Goal: Communication & Community: Connect with others

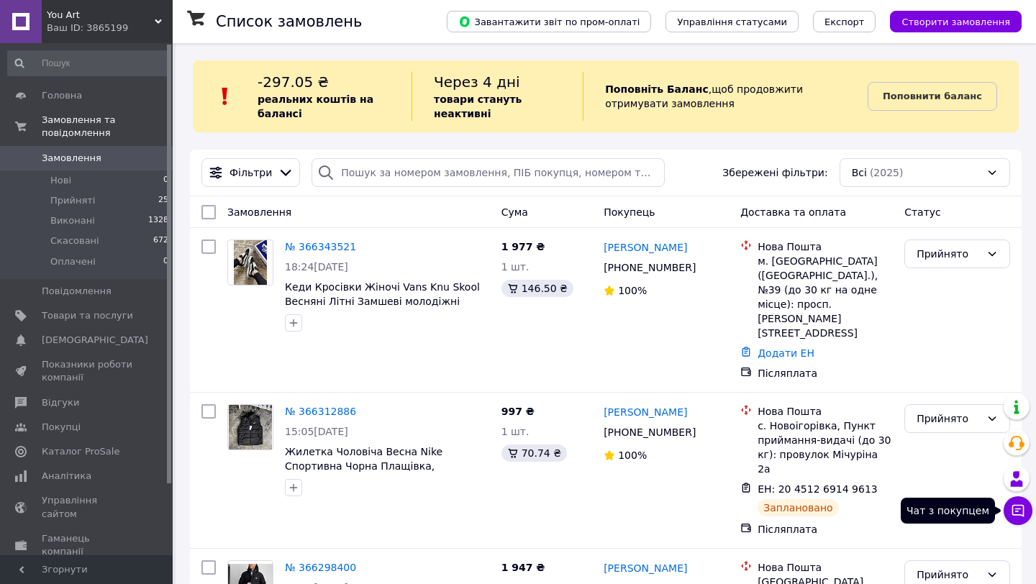
click at [1018, 505] on icon at bounding box center [1019, 511] width 12 height 12
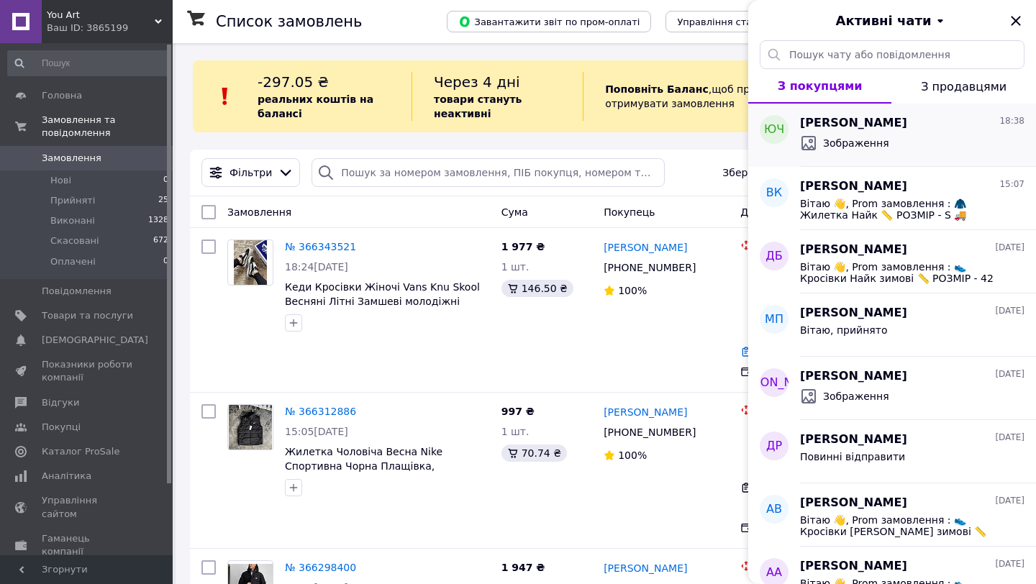
click at [864, 143] on span "Зображення" at bounding box center [856, 143] width 66 height 14
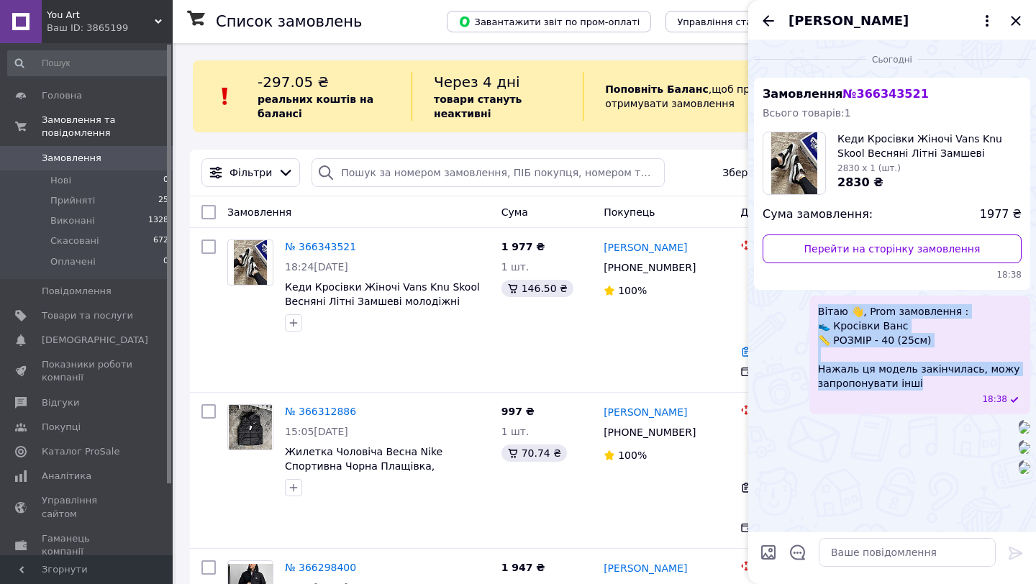
drag, startPoint x: 919, startPoint y: 196, endPoint x: 810, endPoint y: 316, distance: 162.5
click at [810, 316] on div "Вітаю 👋, Prom замовлення : 👟 Кросівки Ванс 📏 РОЗМІР - 40 (25см) Нажаль ця модел…" at bounding box center [920, 355] width 221 height 119
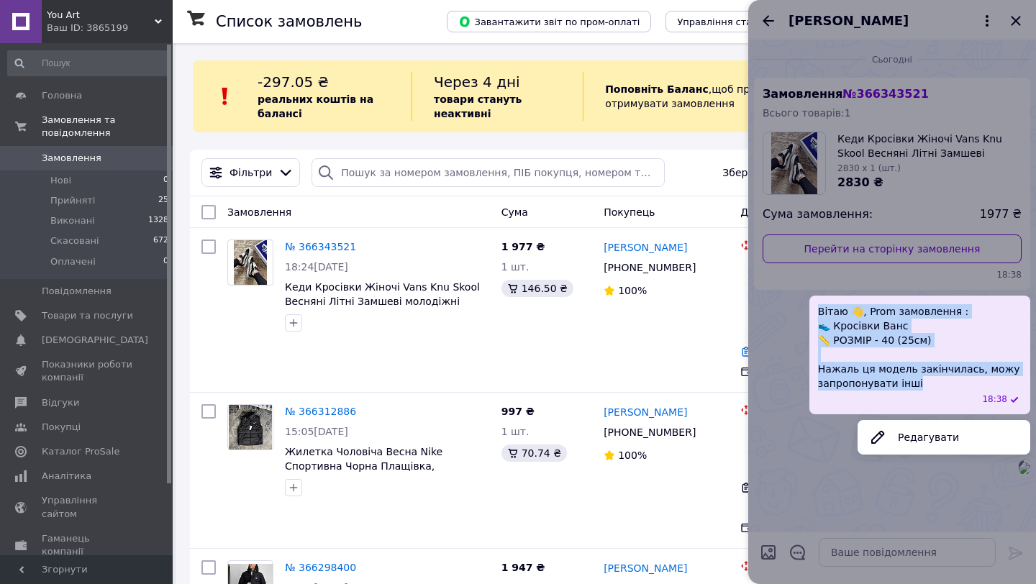
copy span "Вітаю 👋, Prom замовлення : 👟 Кросівки Ванс 📏 РОЗМІР - 40 (25см) Нажаль ця модел…"
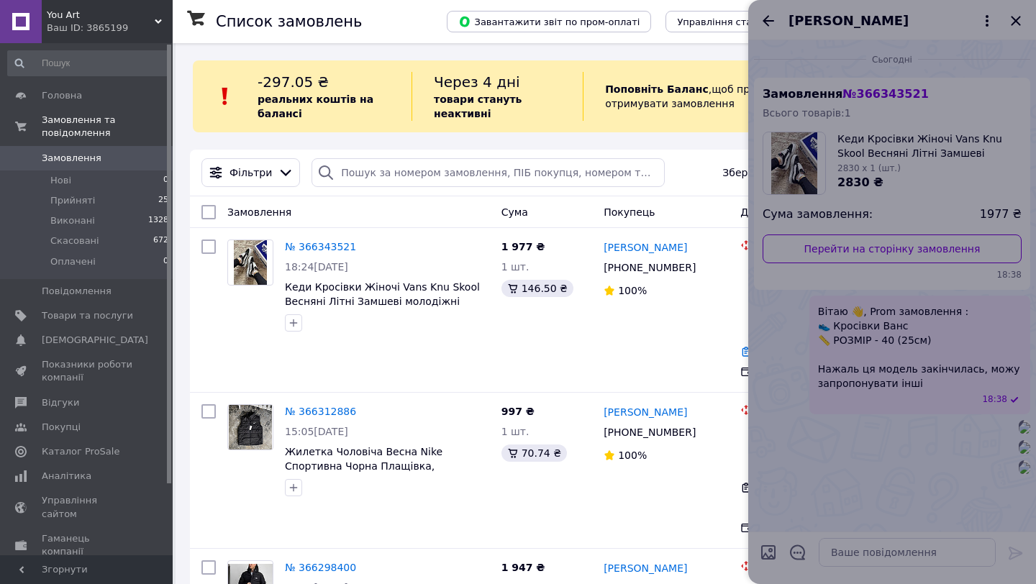
click at [837, 364] on div at bounding box center [893, 292] width 288 height 584
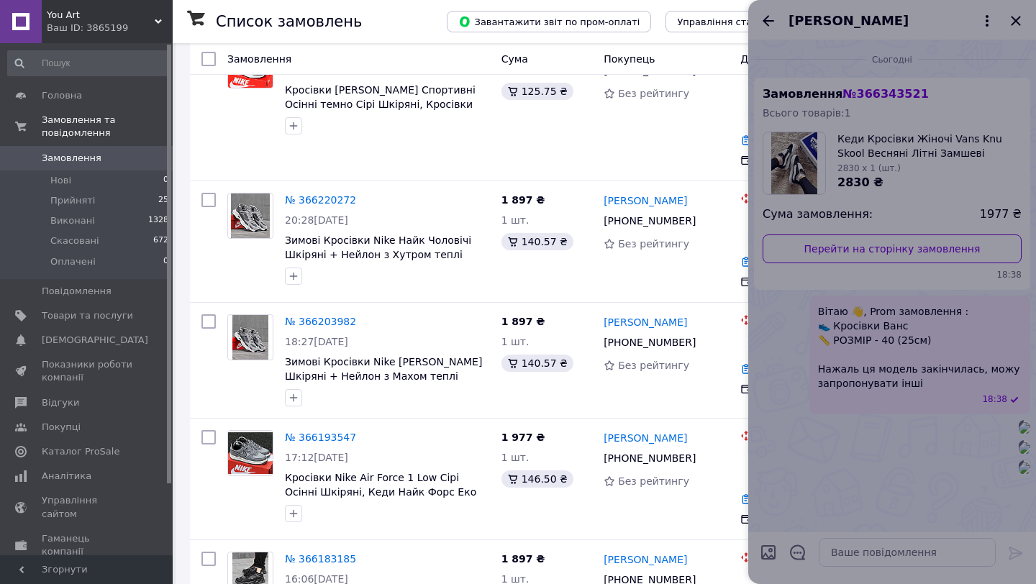
scroll to position [656, 0]
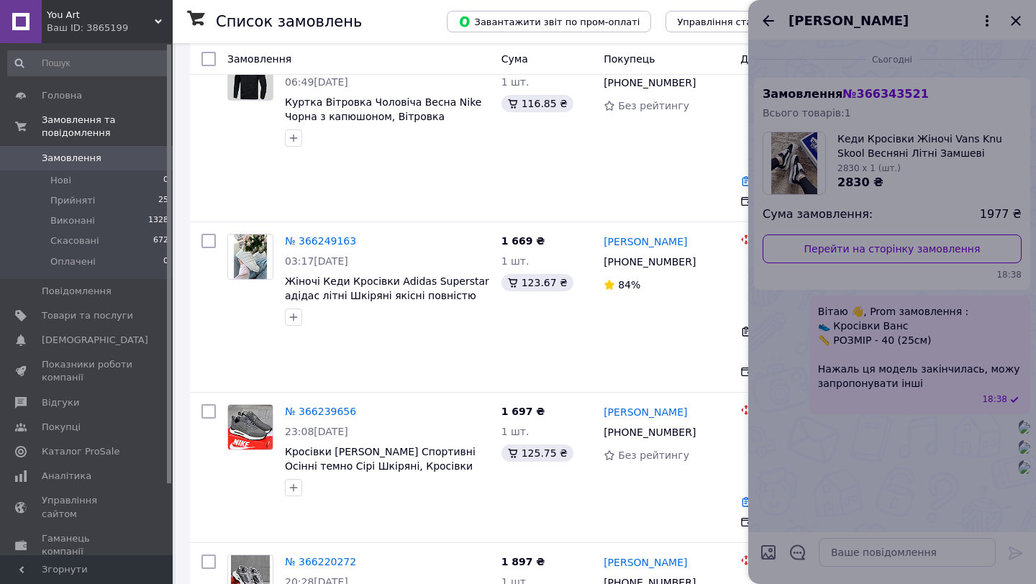
click at [1014, 18] on div at bounding box center [893, 292] width 288 height 584
click at [639, 228] on div "Елена Витвицкая +380 96 296 78 37 84%" at bounding box center [666, 307] width 137 height 158
click at [674, 230] on div "Елена Витвицкая +380 96 296 78 37 84%" at bounding box center [666, 307] width 137 height 158
click at [905, 193] on div at bounding box center [893, 292] width 288 height 584
click at [906, 122] on div at bounding box center [893, 292] width 288 height 584
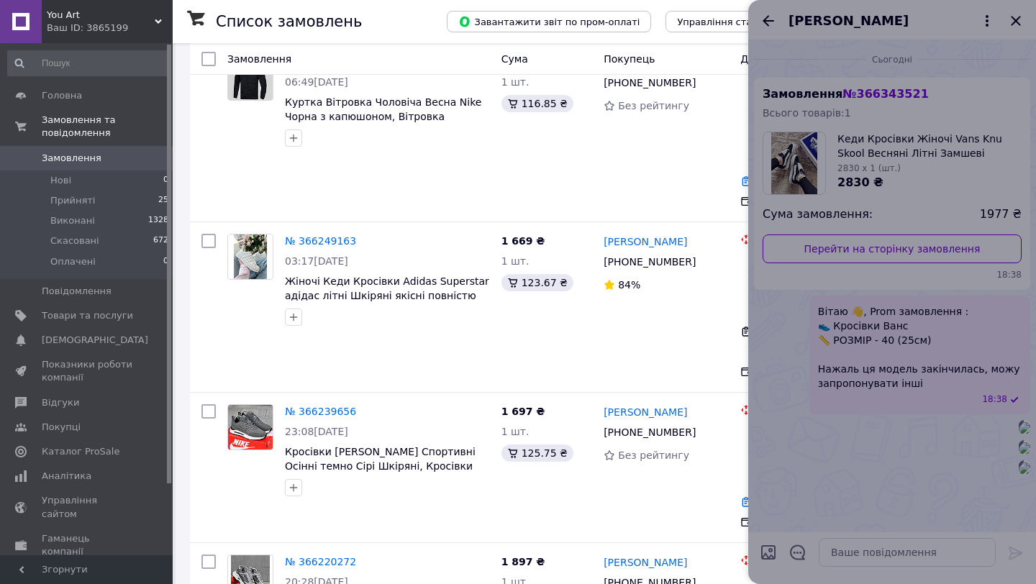
click at [906, 122] on div at bounding box center [893, 292] width 288 height 584
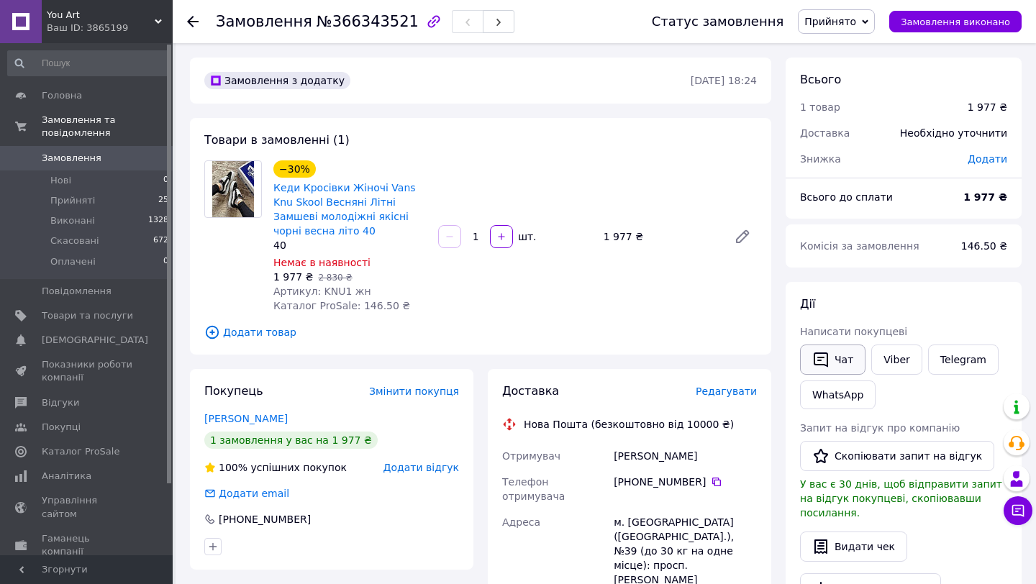
click at [833, 359] on button "Чат" at bounding box center [832, 360] width 65 height 30
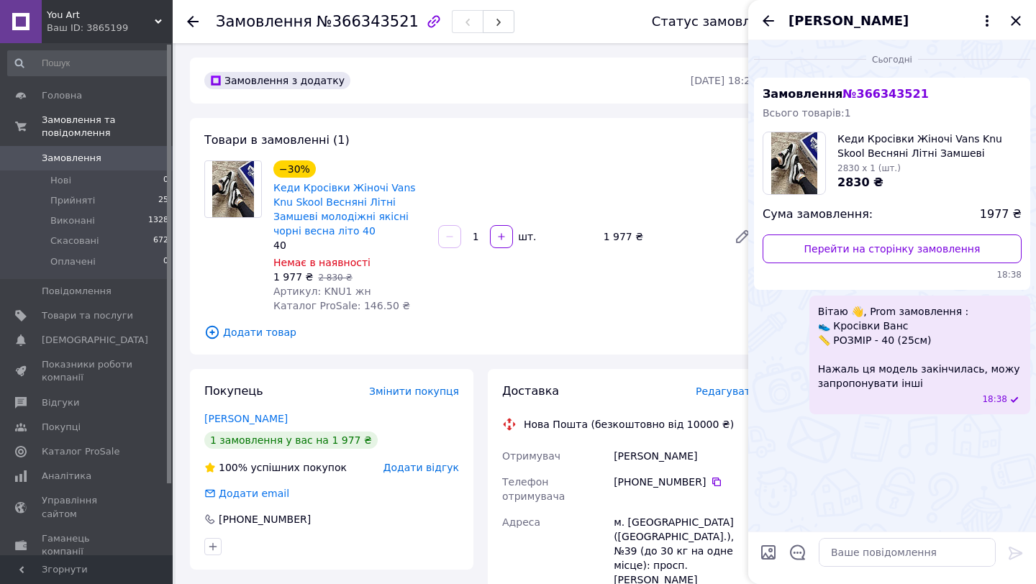
scroll to position [223, 0]
click at [1016, 22] on icon "Закрити" at bounding box center [1015, 20] width 9 height 9
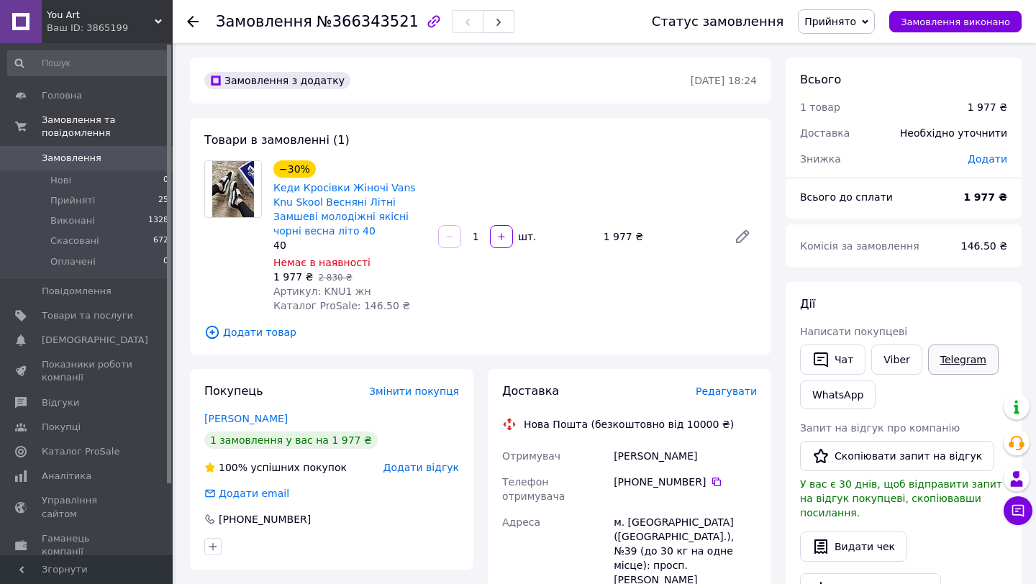
click at [945, 355] on link "Telegram" at bounding box center [963, 360] width 71 height 30
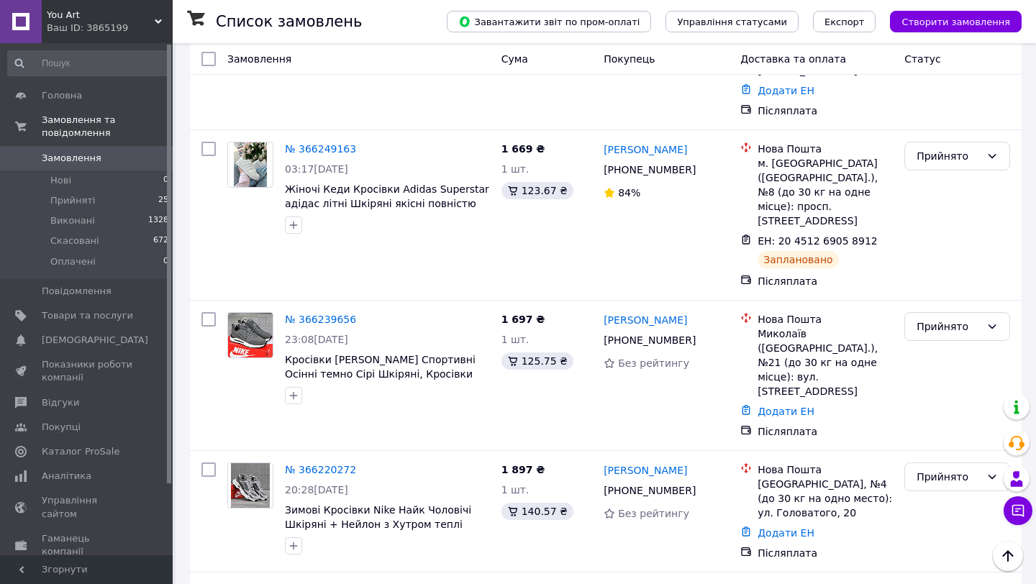
scroll to position [656, 0]
